Goal: Task Accomplishment & Management: Use online tool/utility

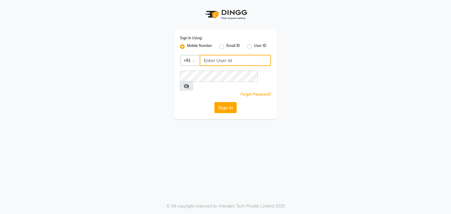
click at [222, 61] on input "Username" at bounding box center [234, 60] width 71 height 11
type input "9861674797"
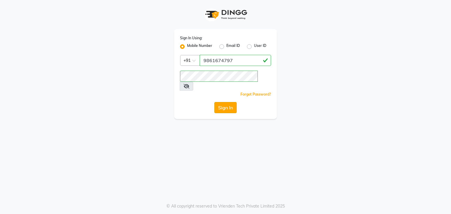
click at [225, 102] on button "Sign In" at bounding box center [225, 107] width 22 height 11
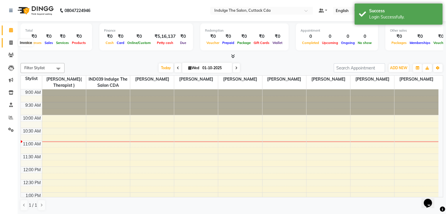
click at [10, 43] on icon at bounding box center [10, 42] width 3 height 4
select select "service"
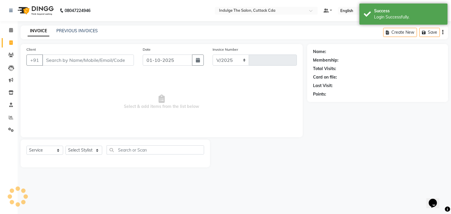
select select "7297"
type input "1370"
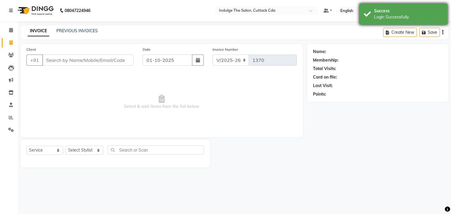
click at [391, 8] on div "Success" at bounding box center [408, 11] width 69 height 6
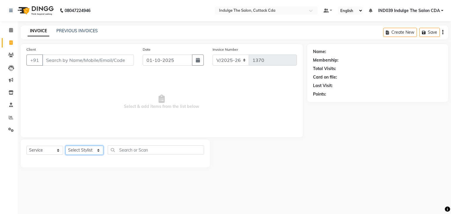
click at [79, 149] on select "Select Stylist [PERSON_NAME]( Therapist ) [PERSON_NAME] IND039 Indulge The Salo…" at bounding box center [84, 150] width 38 height 9
select select "87394"
click at [65, 146] on select "Select Stylist [PERSON_NAME]( Therapist ) [PERSON_NAME] IND039 Indulge The Salo…" at bounding box center [84, 150] width 38 height 9
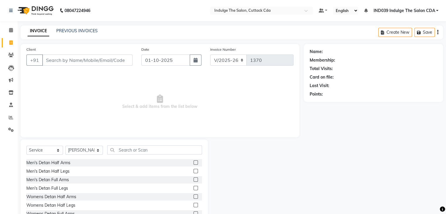
click at [143, 145] on div "Select Service Product Membership Package Voucher Prepaid Gift Card Select Styl…" at bounding box center [114, 183] width 187 height 87
click at [144, 154] on input "text" at bounding box center [154, 149] width 94 height 9
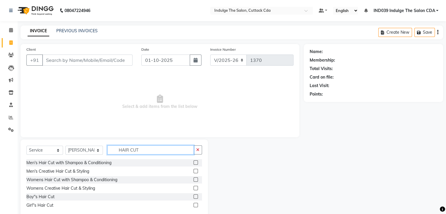
type input "HAIR CUT"
click at [195, 161] on label at bounding box center [196, 162] width 4 height 4
click at [195, 161] on input "checkbox" at bounding box center [196, 163] width 4 height 4
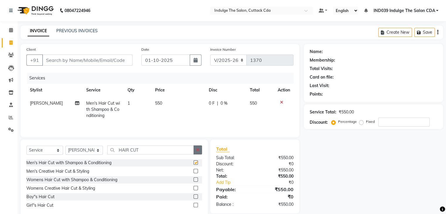
checkbox input "false"
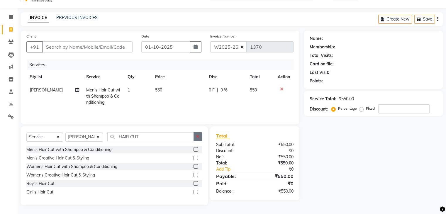
click at [197, 136] on icon "button" at bounding box center [197, 137] width 3 height 4
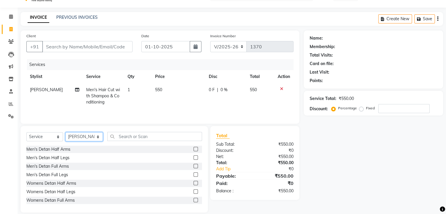
click at [88, 136] on select "Select Stylist [PERSON_NAME]( Therapist ) [PERSON_NAME] IND039 Indulge The Salo…" at bounding box center [84, 136] width 38 height 9
select select "91719"
click at [65, 133] on select "Select Stylist [PERSON_NAME]( Therapist ) [PERSON_NAME] IND039 Indulge The Salo…" at bounding box center [84, 136] width 38 height 9
drag, startPoint x: 145, startPoint y: 135, endPoint x: 138, endPoint y: 126, distance: 10.5
click at [145, 134] on input "text" at bounding box center [154, 136] width 94 height 9
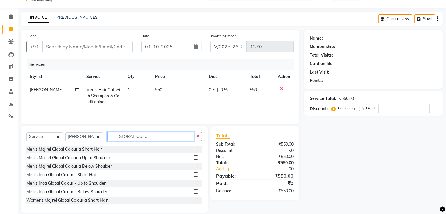
scroll to position [29, 0]
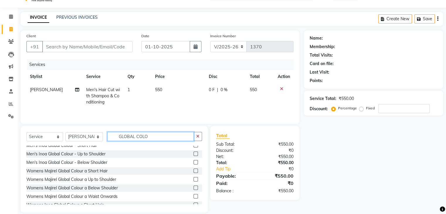
type input "GLOBAL COLO"
click at [194, 170] on label at bounding box center [196, 171] width 4 height 4
click at [194, 170] on input "checkbox" at bounding box center [196, 171] width 4 height 4
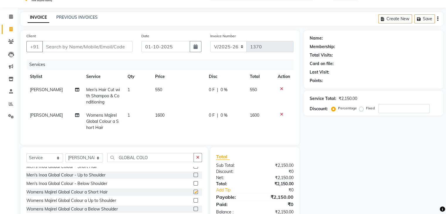
checkbox input "false"
click at [387, 108] on input "number" at bounding box center [403, 108] width 51 height 9
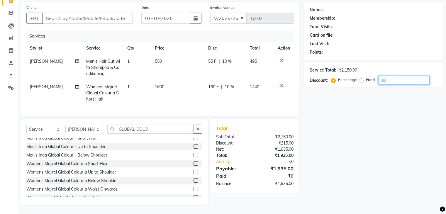
scroll to position [47, 0]
type input "10"
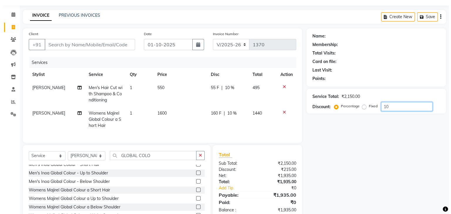
scroll to position [29, 0]
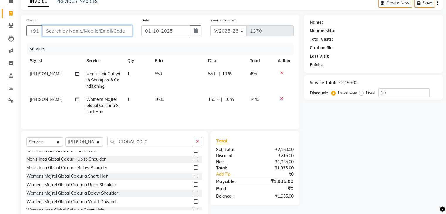
click at [85, 29] on input "Client" at bounding box center [87, 30] width 90 height 11
type input "7"
type input "0"
type input "7008520978"
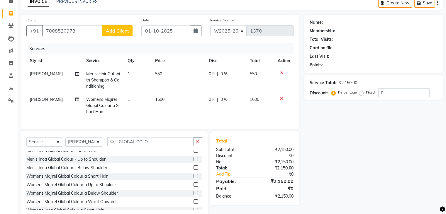
click at [111, 31] on span "Add Client" at bounding box center [117, 31] width 23 height 6
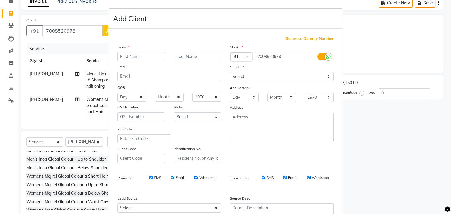
click at [124, 55] on input "text" at bounding box center [141, 56] width 48 height 9
type input "AYUSH"
click at [253, 77] on select "Select [DEMOGRAPHIC_DATA] [DEMOGRAPHIC_DATA] Other Prefer Not To Say" at bounding box center [282, 76] width 104 height 9
select select "[DEMOGRAPHIC_DATA]"
click at [230, 72] on select "Select [DEMOGRAPHIC_DATA] [DEMOGRAPHIC_DATA] Other Prefer Not To Say" at bounding box center [282, 76] width 104 height 9
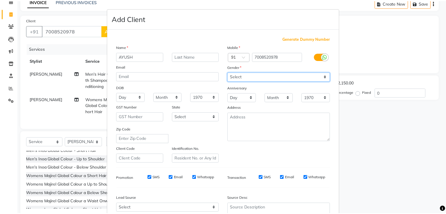
scroll to position [60, 0]
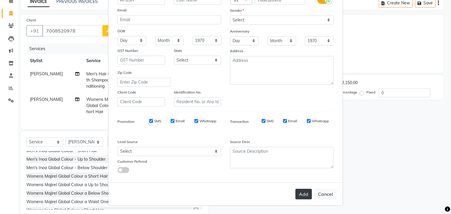
click at [298, 195] on button "Add" at bounding box center [303, 194] width 16 height 11
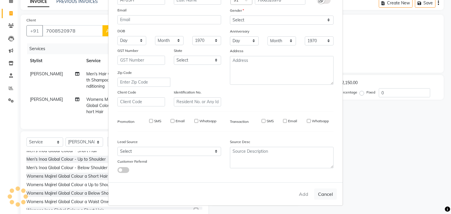
select select
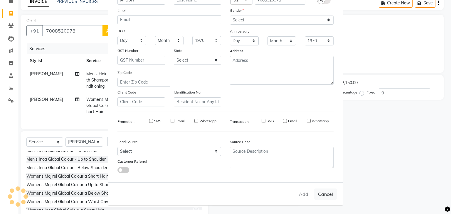
select select
checkbox input "false"
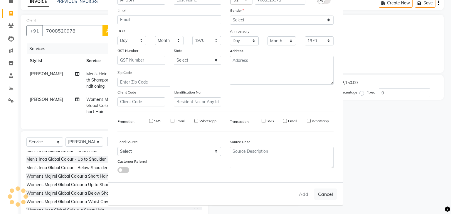
checkbox input "false"
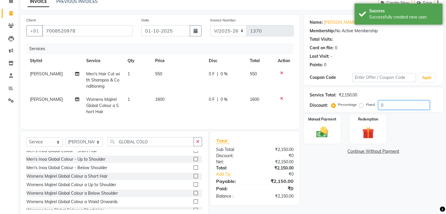
click at [391, 106] on input "0" at bounding box center [403, 105] width 51 height 9
type input "010"
click at [326, 129] on img at bounding box center [322, 133] width 20 height 14
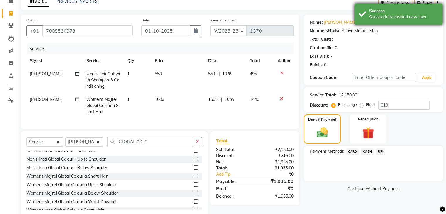
click at [397, 11] on div "Success" at bounding box center [403, 11] width 69 height 6
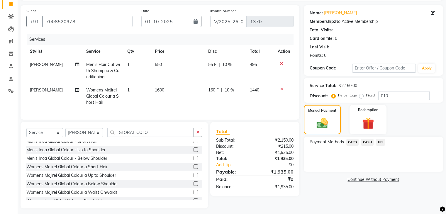
scroll to position [47, 0]
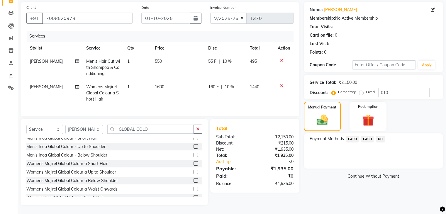
click at [380, 136] on span "UPI" at bounding box center [380, 139] width 9 height 7
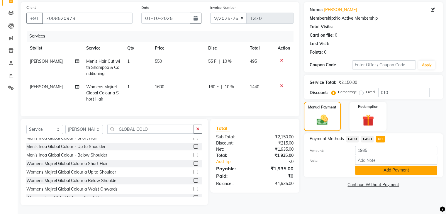
click at [396, 166] on button "Add Payment" at bounding box center [396, 170] width 82 height 9
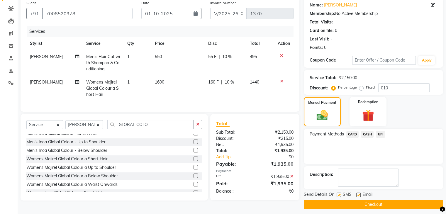
scroll to position [50, 0]
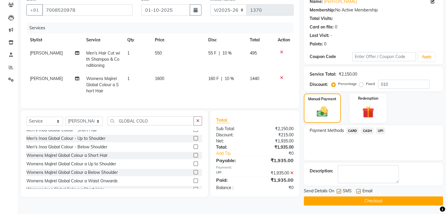
click at [390, 199] on button "Checkout" at bounding box center [373, 201] width 139 height 9
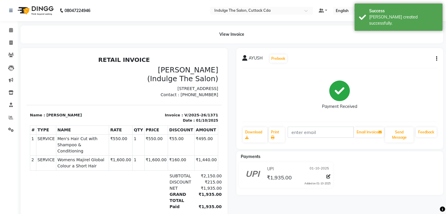
drag, startPoint x: 394, startPoint y: 7, endPoint x: 397, endPoint y: 40, distance: 32.4
click at [394, 9] on div "Success Bill created successfully." at bounding box center [399, 17] width 88 height 27
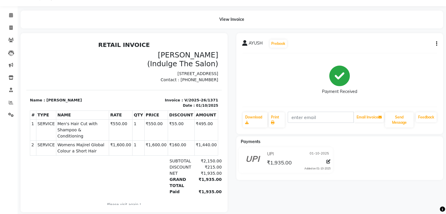
scroll to position [15, 0]
click at [9, 103] on icon at bounding box center [11, 102] width 4 height 4
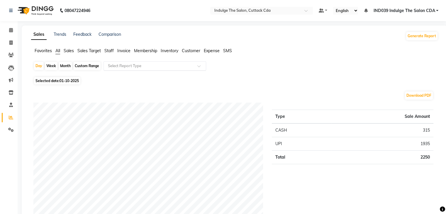
click at [122, 63] on input "text" at bounding box center [149, 66] width 84 height 6
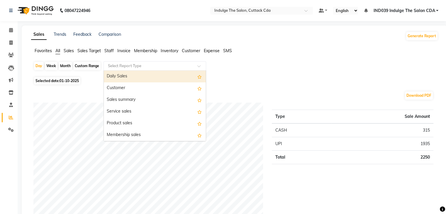
click at [124, 76] on div "Daily Sales" at bounding box center [155, 77] width 102 height 12
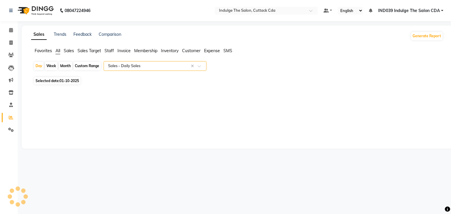
select select "full_report"
select select "csv"
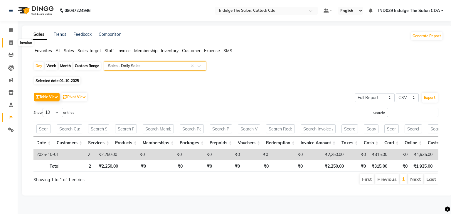
click at [11, 43] on icon at bounding box center [10, 42] width 3 height 4
select select "service"
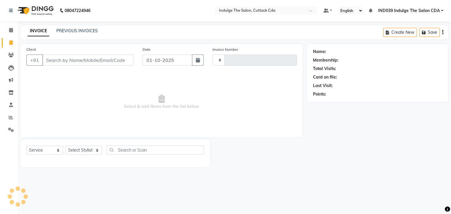
type input "1372"
select select "7297"
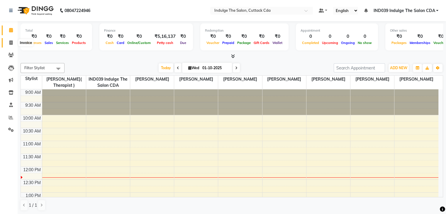
click at [10, 41] on icon at bounding box center [10, 42] width 3 height 4
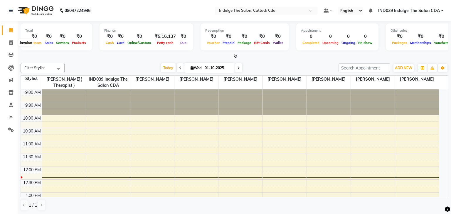
select select "7297"
select select "service"
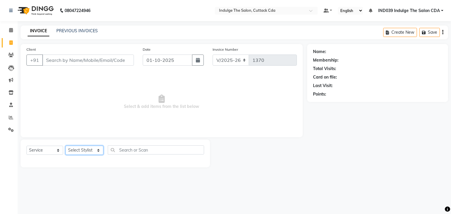
click at [83, 154] on select "Select Stylist [PERSON_NAME]( Therapist ) [PERSON_NAME] IND039 Indulge The Salo…" at bounding box center [84, 150] width 38 height 9
select select "91719"
click at [65, 146] on select "Select Stylist [PERSON_NAME]( Therapist ) [PERSON_NAME] IND039 Indulge The Salo…" at bounding box center [84, 150] width 38 height 9
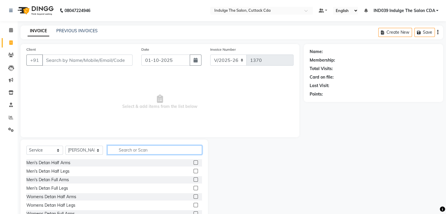
click at [140, 145] on input "text" at bounding box center [154, 149] width 94 height 9
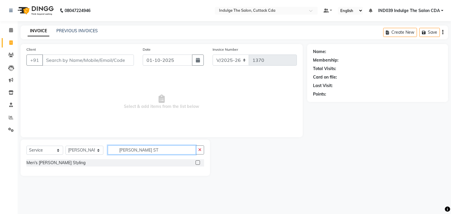
type input "[PERSON_NAME] ST"
click at [198, 162] on label at bounding box center [197, 162] width 4 height 4
click at [198, 162] on input "checkbox" at bounding box center [197, 163] width 4 height 4
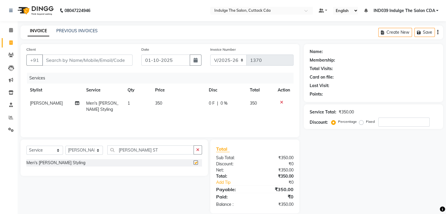
checkbox input "false"
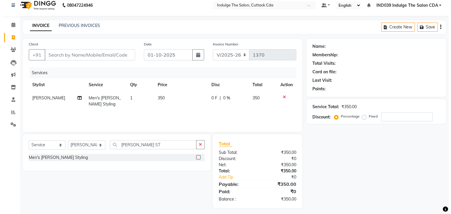
scroll to position [8, 0]
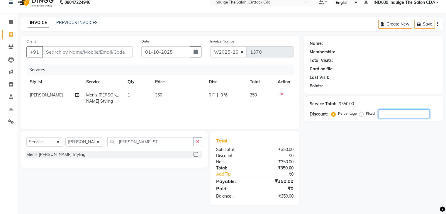
click at [390, 111] on input "number" at bounding box center [403, 113] width 51 height 9
type input "10"
click at [75, 50] on input "Client" at bounding box center [87, 51] width 90 height 11
type input "A"
type input "0"
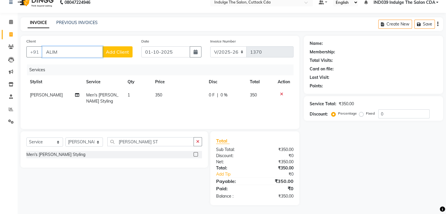
type input "ALIM"
click at [125, 51] on span "Add Client" at bounding box center [117, 52] width 23 height 6
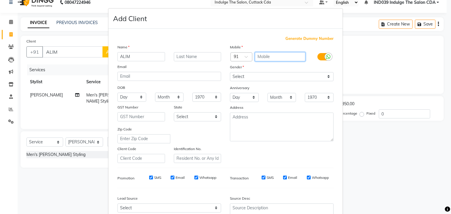
click at [259, 54] on input "text" at bounding box center [280, 56] width 51 height 9
type input "5897523366"
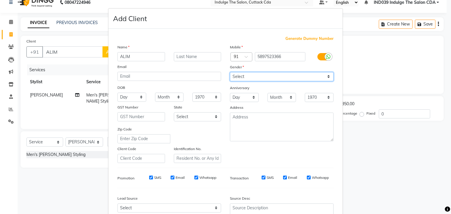
click at [270, 75] on select "Select [DEMOGRAPHIC_DATA] [DEMOGRAPHIC_DATA] Other Prefer Not To Say" at bounding box center [282, 76] width 104 height 9
select select "[DEMOGRAPHIC_DATA]"
click at [230, 72] on select "Select [DEMOGRAPHIC_DATA] [DEMOGRAPHIC_DATA] Other Prefer Not To Say" at bounding box center [282, 76] width 104 height 9
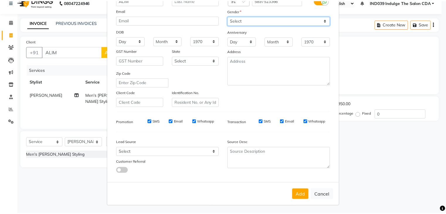
scroll to position [60, 0]
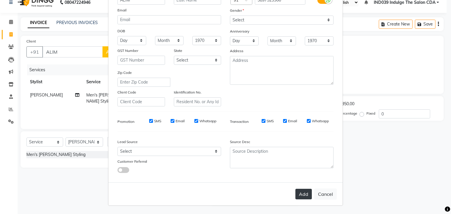
click at [299, 193] on button "Add" at bounding box center [303, 194] width 16 height 11
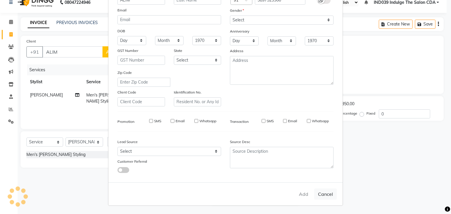
type input "5897523366"
select select
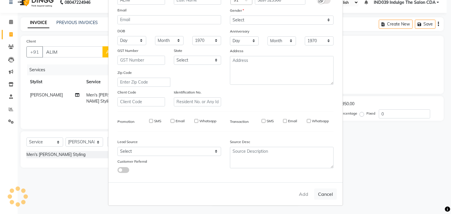
select select
checkbox input "false"
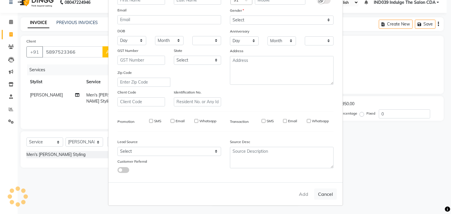
checkbox input "false"
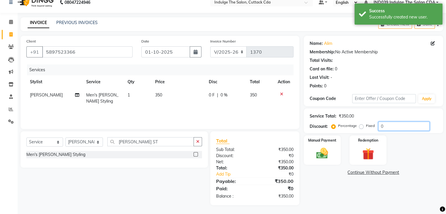
click at [394, 125] on input "0" at bounding box center [403, 126] width 51 height 9
type input "010"
click at [319, 149] on img at bounding box center [322, 154] width 20 height 14
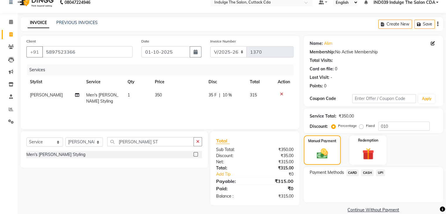
click at [368, 173] on span "CASH" at bounding box center [367, 173] width 13 height 7
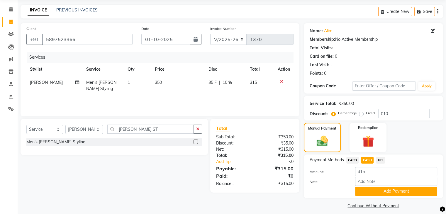
scroll to position [26, 0]
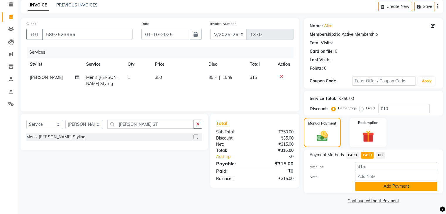
click at [395, 186] on button "Add Payment" at bounding box center [396, 186] width 82 height 9
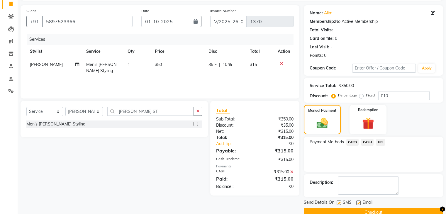
scroll to position [50, 0]
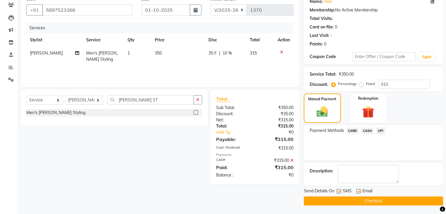
click at [394, 199] on button "Checkout" at bounding box center [373, 201] width 139 height 9
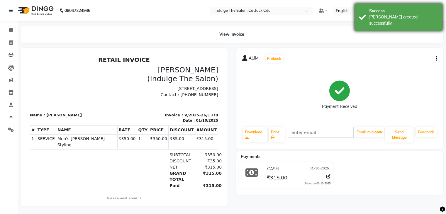
drag, startPoint x: 400, startPoint y: 8, endPoint x: 398, endPoint y: 35, distance: 27.3
click at [400, 8] on div "Success" at bounding box center [403, 11] width 69 height 6
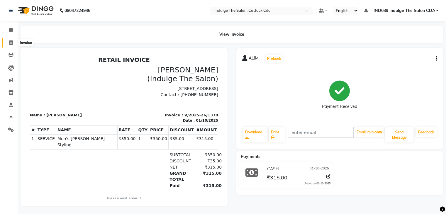
click at [9, 41] on icon at bounding box center [10, 42] width 3 height 4
select select "7297"
select select "service"
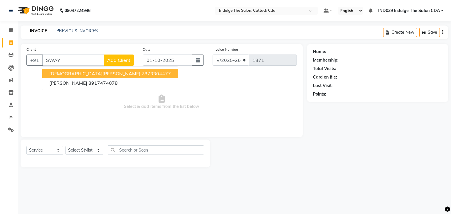
click at [77, 74] on span "[DEMOGRAPHIC_DATA][PERSON_NAME]" at bounding box center [94, 74] width 91 height 6
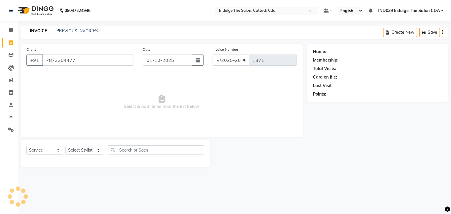
type input "7873304477"
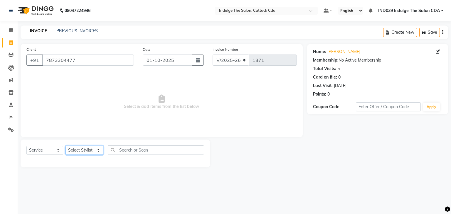
click at [90, 153] on select "Select Stylist [PERSON_NAME]( Therapist ) [PERSON_NAME] IND039 Indulge The Salo…" at bounding box center [84, 150] width 38 height 9
select select "87394"
click at [65, 146] on select "Select Stylist [PERSON_NAME]( Therapist ) [PERSON_NAME] IND039 Indulge The Salo…" at bounding box center [84, 150] width 38 height 9
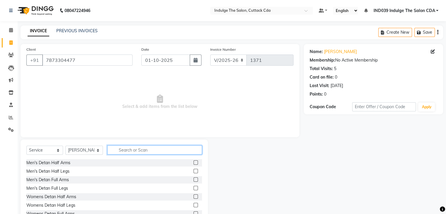
click at [145, 152] on input "text" at bounding box center [154, 149] width 94 height 9
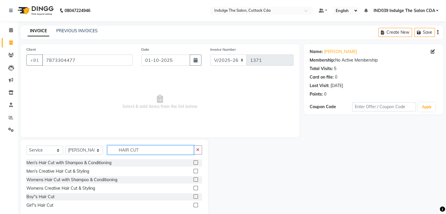
type input "HAIR CUT"
click at [195, 162] on label at bounding box center [196, 162] width 4 height 4
click at [195, 162] on input "checkbox" at bounding box center [196, 163] width 4 height 4
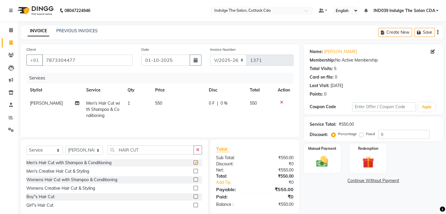
checkbox input "false"
